Goal: Check status: Check status

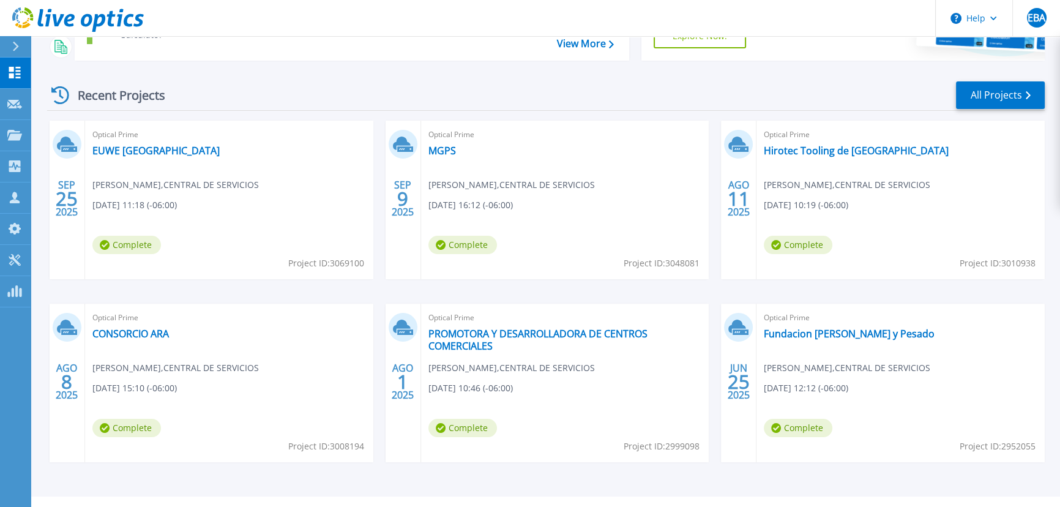
scroll to position [167, 0]
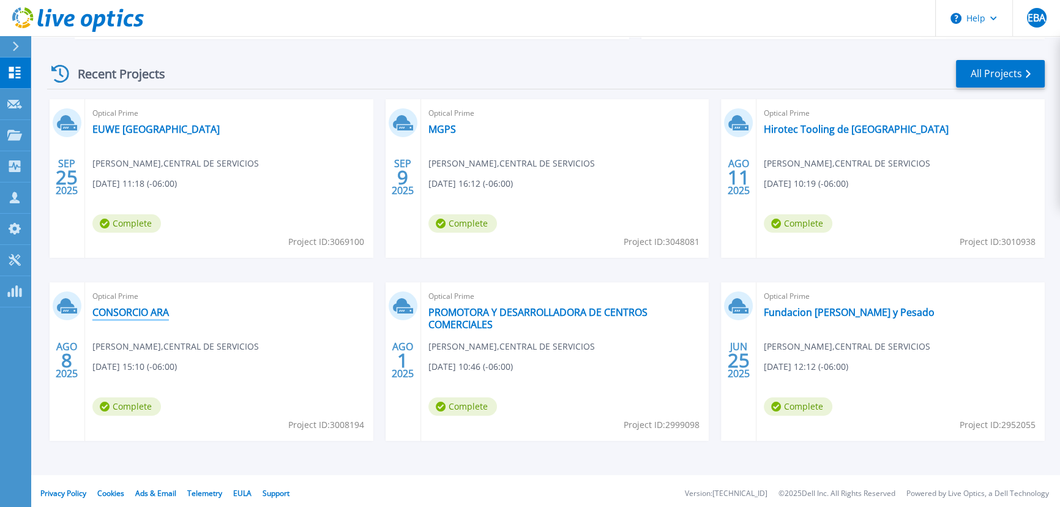
click at [120, 312] on link "CONSORCIO ARA" at bounding box center [130, 312] width 77 height 12
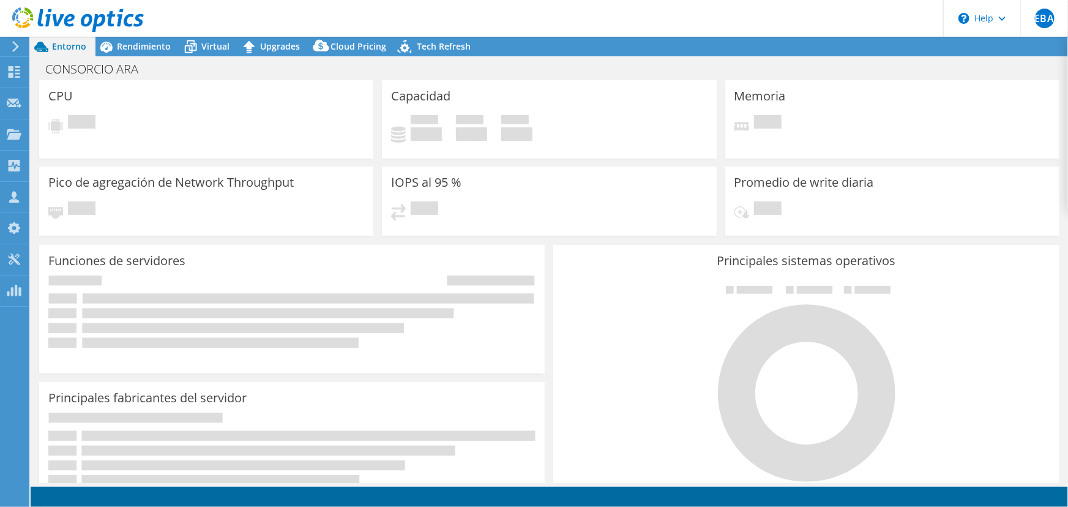
select select "USD"
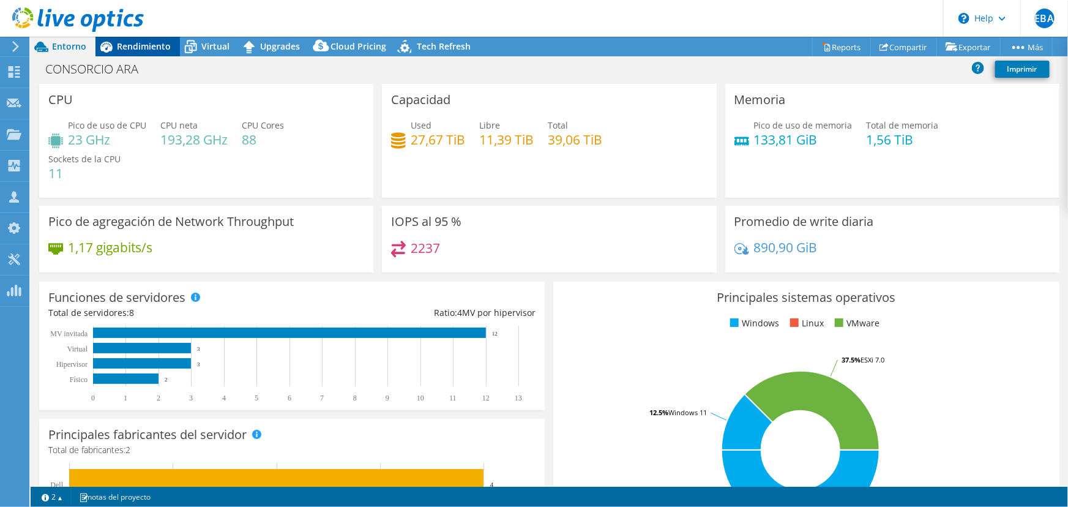
click at [154, 49] on span "Rendimiento" at bounding box center [144, 46] width 54 height 12
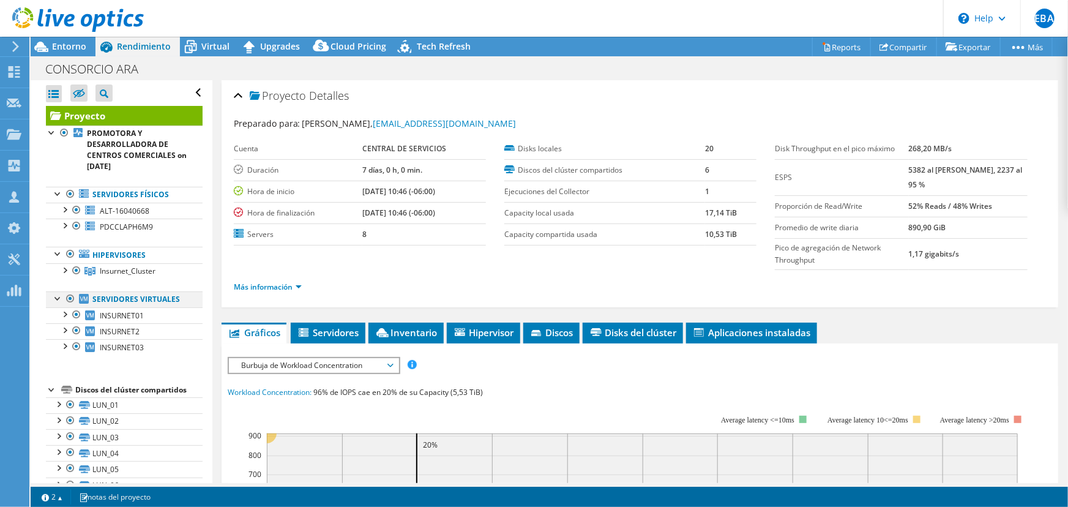
click at [68, 296] on div at bounding box center [70, 298] width 12 height 15
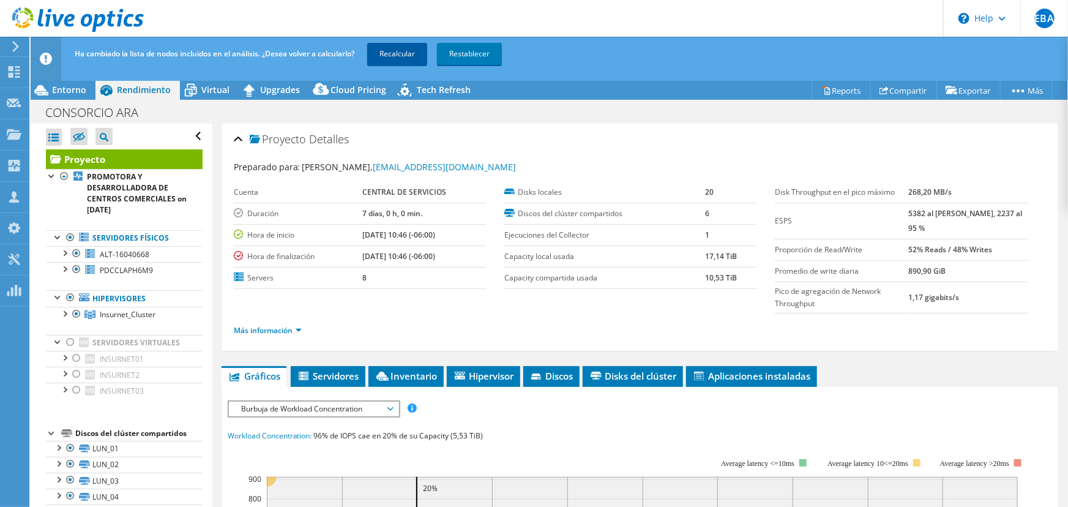
click at [408, 45] on link "Recalcular" at bounding box center [397, 54] width 60 height 22
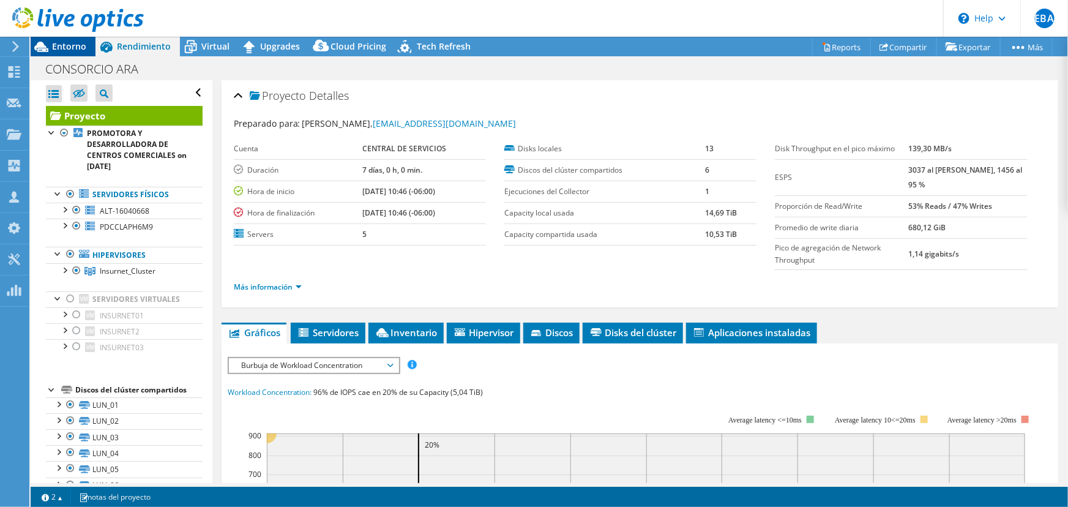
click at [57, 50] on span "Entorno" at bounding box center [69, 46] width 34 height 12
